Goal: Information Seeking & Learning: Learn about a topic

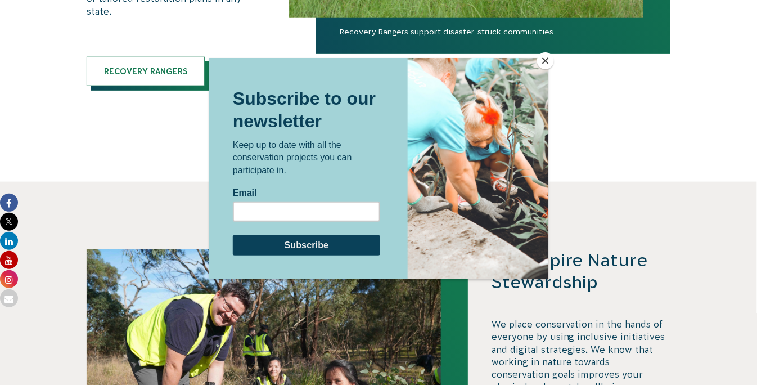
scroll to position [2549, 0]
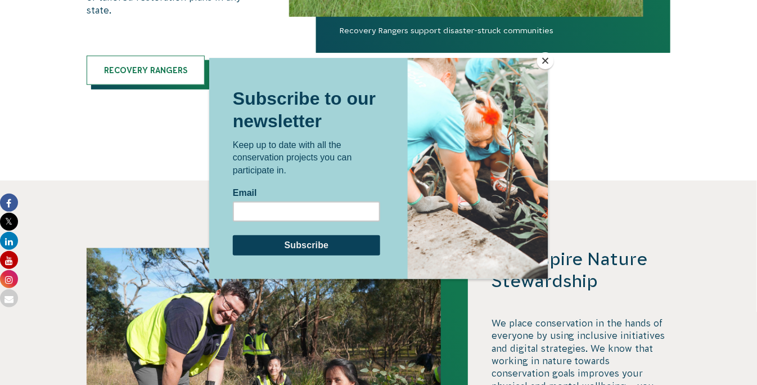
click at [544, 55] on button "Close" at bounding box center [545, 60] width 17 height 17
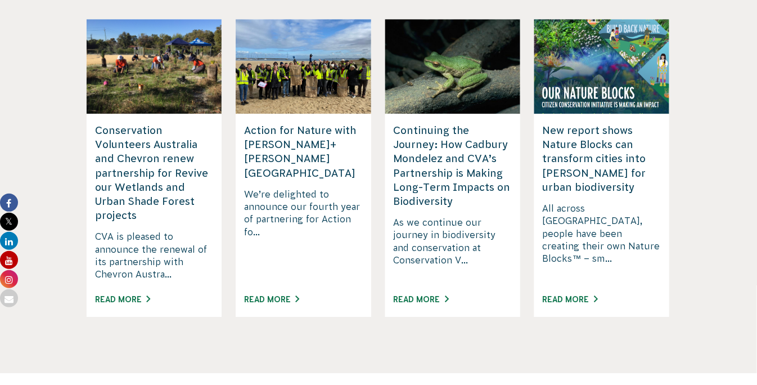
scroll to position [1863, 0]
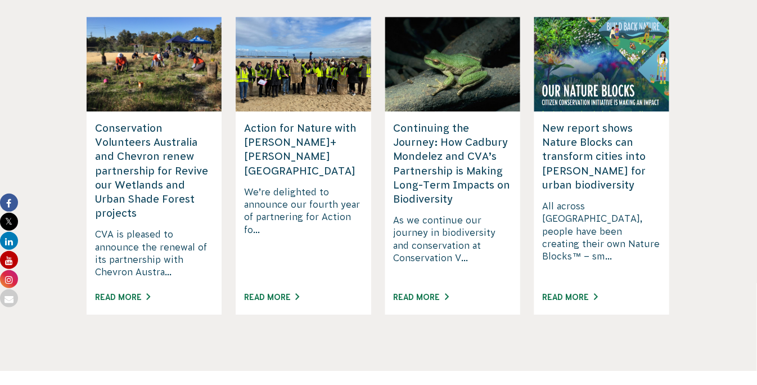
drag, startPoint x: 139, startPoint y: 214, endPoint x: 107, endPoint y: 144, distance: 77.3
click at [107, 144] on h5 "Conservation Volunteers Australia and Chevron renew partnership for Revive our …" at bounding box center [154, 170] width 118 height 99
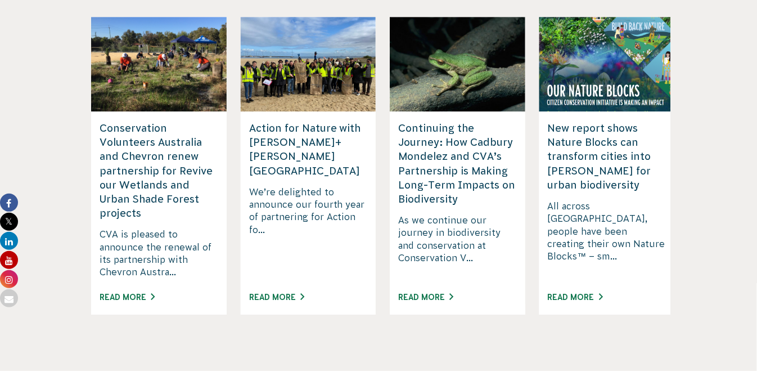
drag, startPoint x: 95, startPoint y: 125, endPoint x: 102, endPoint y: 217, distance: 92.0
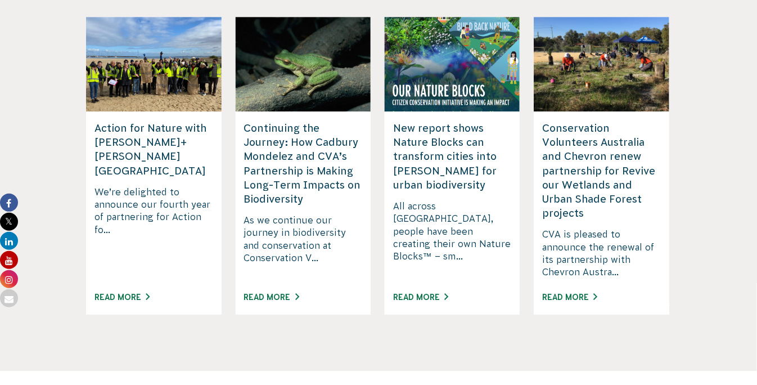
drag, startPoint x: 427, startPoint y: 189, endPoint x: 91, endPoint y: 225, distance: 338.4
click at [393, 182] on h5 "New report shows Nature Blocks can transform cities into [PERSON_NAME] for urba…" at bounding box center [452, 156] width 118 height 71
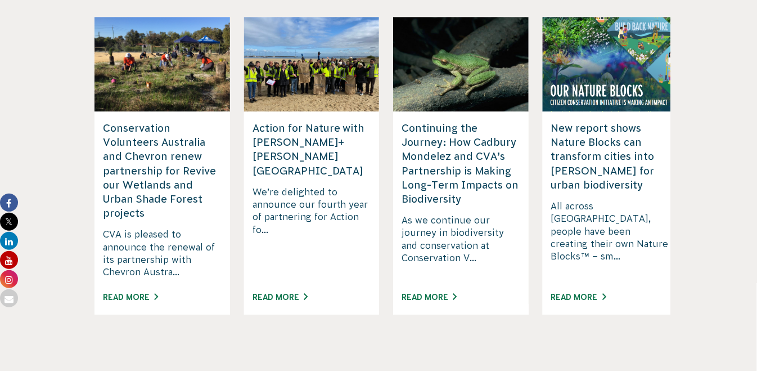
drag, startPoint x: 462, startPoint y: 199, endPoint x: 172, endPoint y: 178, distance: 290.6
click at [172, 178] on h5 "Conservation Volunteers Australia and Chevron renew partnership for Revive our …" at bounding box center [162, 170] width 118 height 99
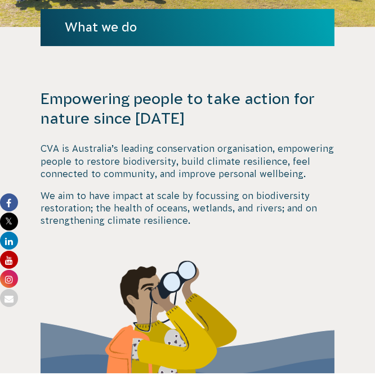
scroll to position [194, 0]
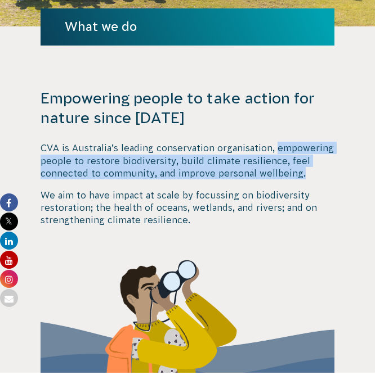
drag, startPoint x: 276, startPoint y: 146, endPoint x: 304, endPoint y: 172, distance: 38.6
click at [304, 172] on p "CVA is Australia’s leading conservation organisation, empowering people to rest…" at bounding box center [187, 161] width 293 height 38
copy p "empowering people to restore biodiversity, build climate resilience, feel conne…"
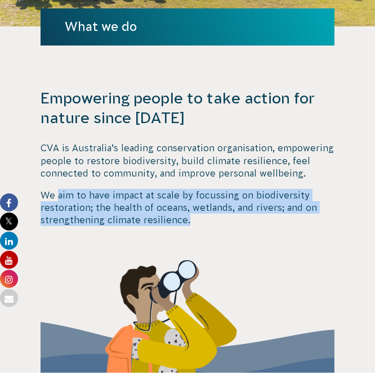
drag, startPoint x: 60, startPoint y: 193, endPoint x: 209, endPoint y: 218, distance: 151.3
click at [209, 218] on p "We aim to have impact at scale by focussing on biodiversity restoration; the he…" at bounding box center [187, 208] width 293 height 38
copy p "aim to have impact at scale by focussing on biodiversity restoration; the healt…"
click at [126, 201] on p "We aim to have impact at scale by focussing on biodiversity restoration; the he…" at bounding box center [187, 208] width 293 height 38
